Goal: Task Accomplishment & Management: Complete application form

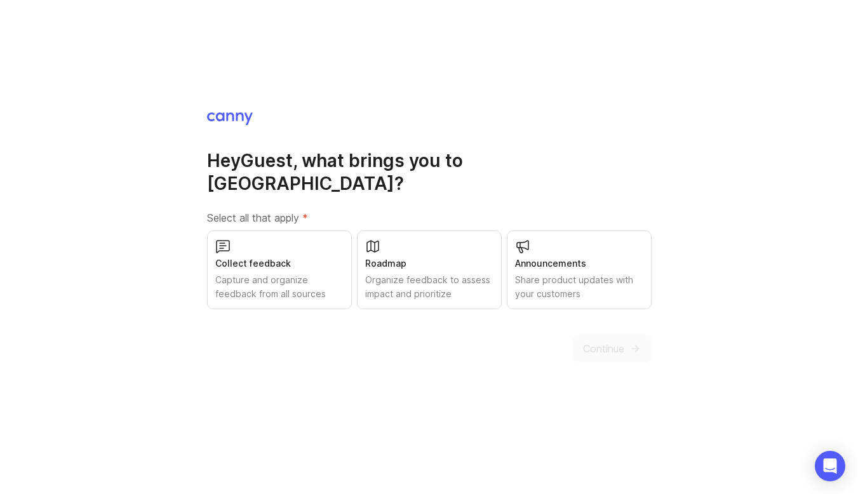
click at [273, 230] on div "Collect feedback Capture and organize feedback from all sources" at bounding box center [279, 269] width 145 height 79
click at [627, 340] on button "Continue" at bounding box center [611, 349] width 79 height 28
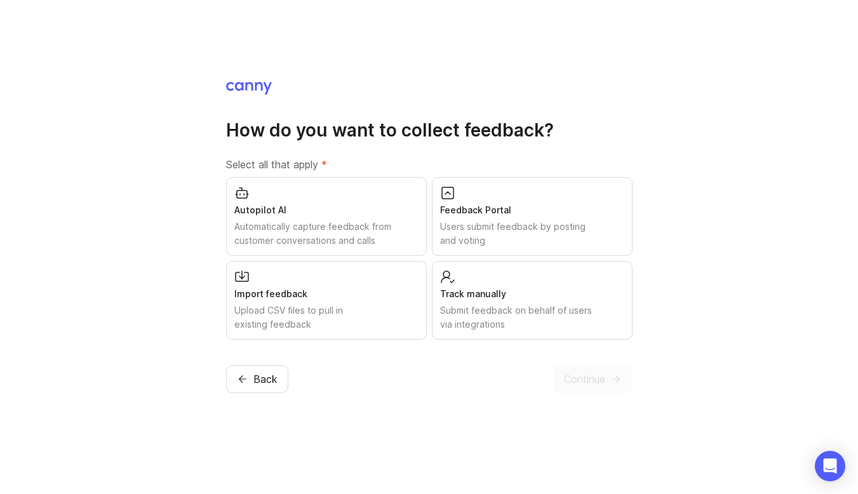
click at [467, 227] on div "Users submit feedback by posting and voting" at bounding box center [532, 234] width 184 height 28
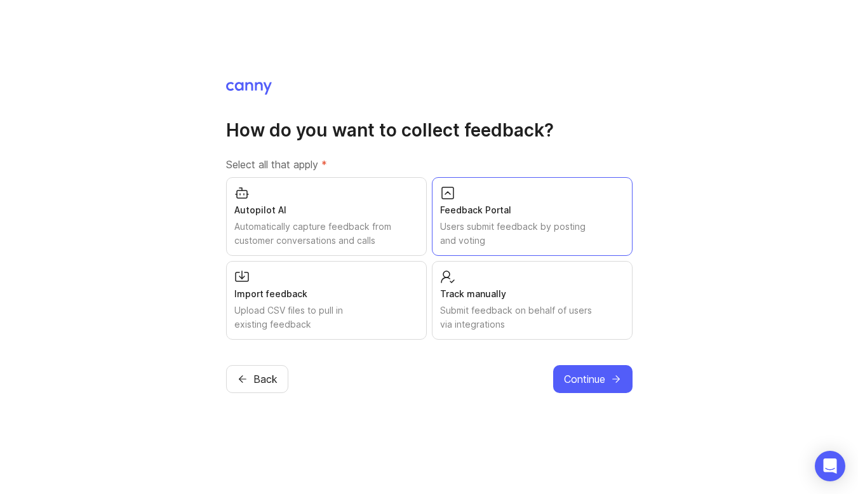
click at [590, 392] on button "Continue" at bounding box center [592, 379] width 79 height 28
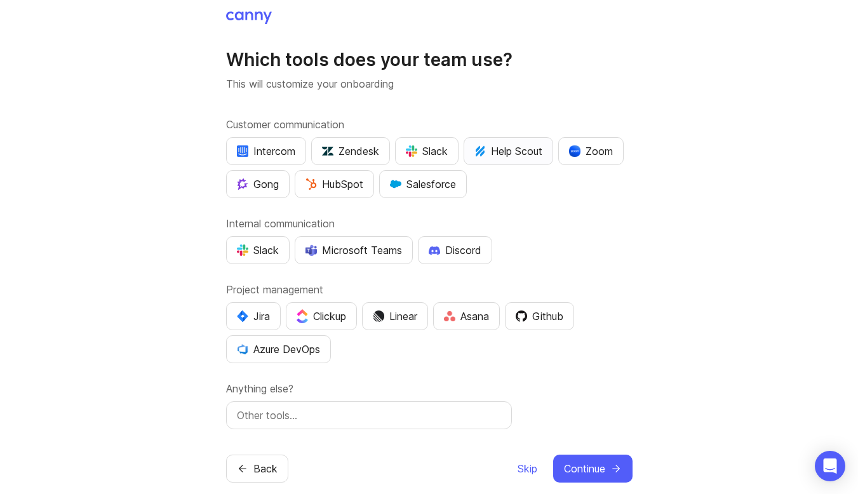
click at [509, 156] on div "Help Scout" at bounding box center [508, 150] width 68 height 15
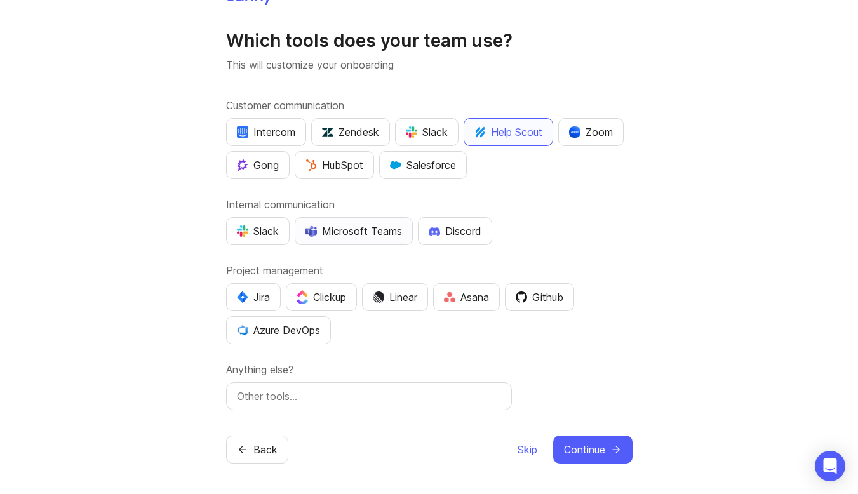
scroll to position [19, 0]
click at [432, 396] on input "text" at bounding box center [369, 396] width 264 height 15
type input "Basecamp"
click at [589, 467] on div "Which tools does your team use? This will customize your onboarding Customer co…" at bounding box center [429, 237] width 858 height 513
click at [590, 450] on span "Continue" at bounding box center [584, 449] width 41 height 15
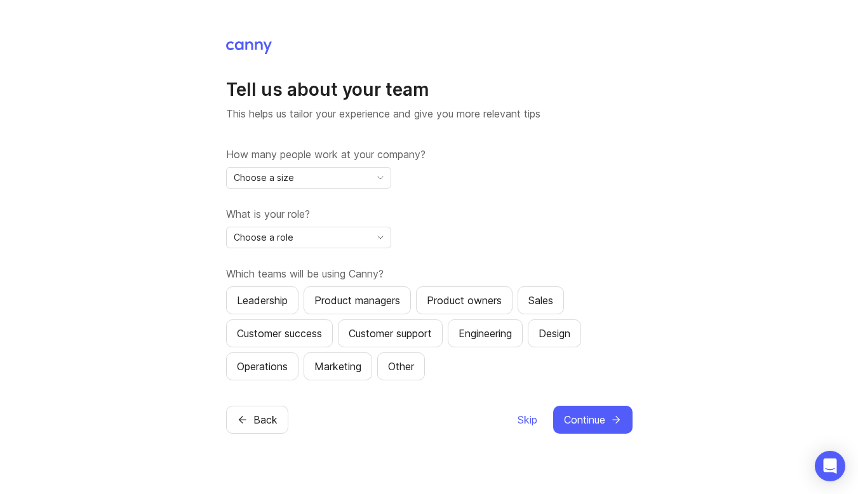
click at [370, 178] on icon "toggle icon" at bounding box center [380, 178] width 20 height 10
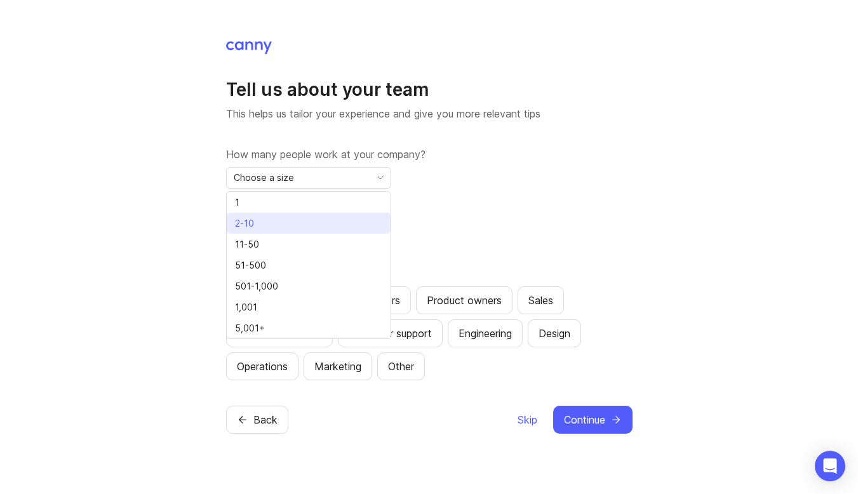
click at [350, 218] on li "2-10" at bounding box center [309, 223] width 164 height 21
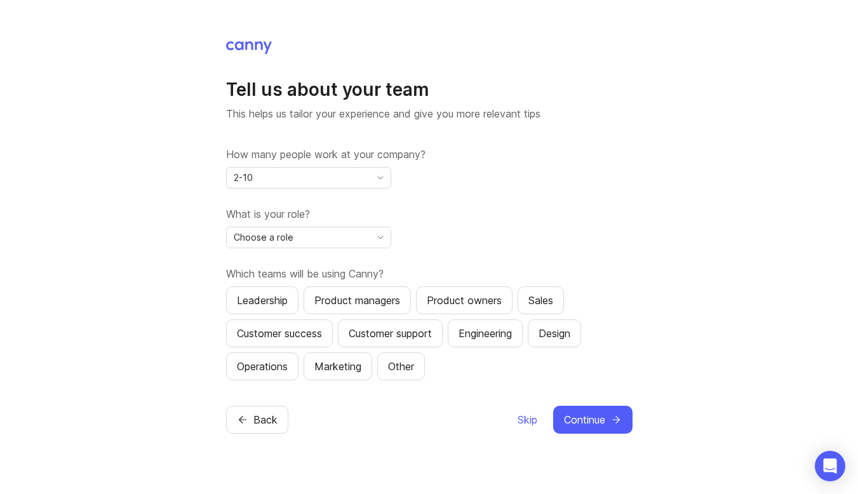
click at [350, 246] on div "Choose a role" at bounding box center [298, 237] width 143 height 20
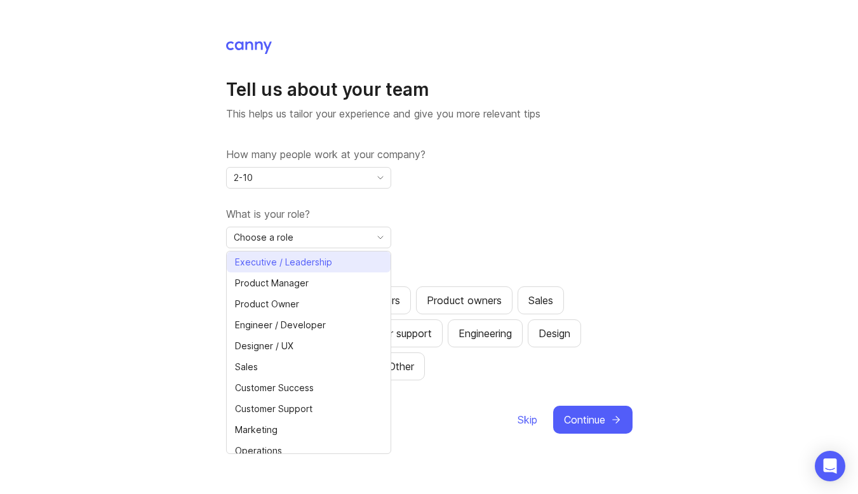
click at [349, 265] on li "Executive / Leadership" at bounding box center [309, 261] width 164 height 21
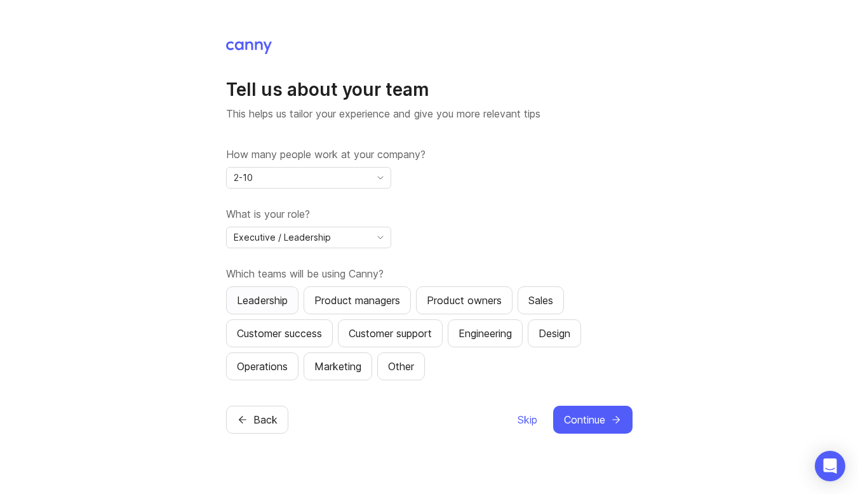
click at [247, 288] on button "Leadership" at bounding box center [262, 300] width 72 height 28
click at [576, 420] on span "Continue" at bounding box center [584, 419] width 41 height 15
